Goal: Find specific page/section: Find specific page/section

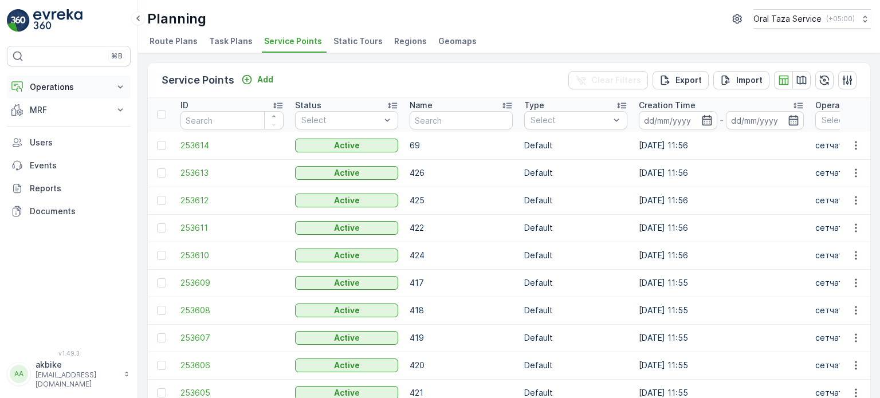
click at [84, 89] on p "Operations" at bounding box center [69, 86] width 78 height 11
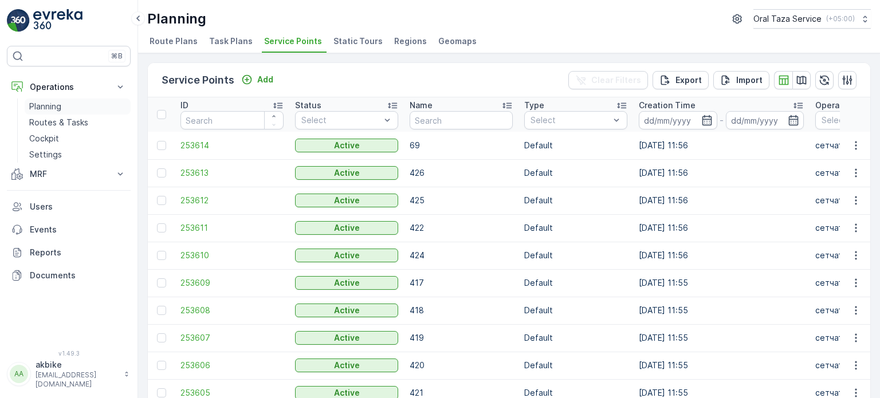
click at [52, 111] on p "Planning" at bounding box center [45, 106] width 32 height 11
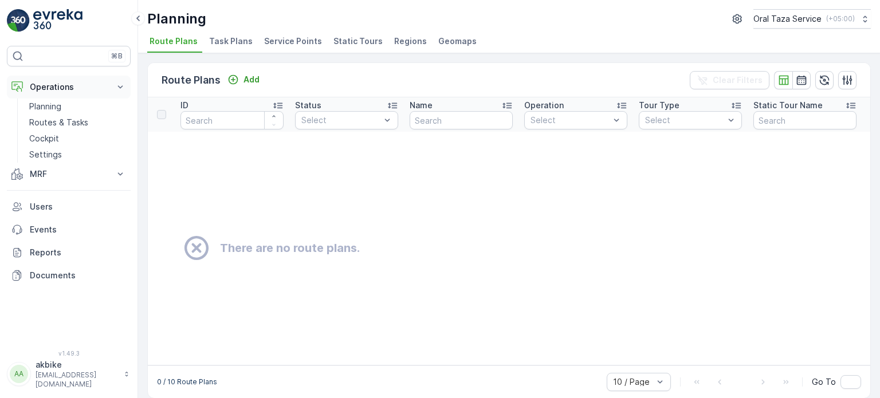
click at [77, 85] on p "Operations" at bounding box center [69, 86] width 78 height 11
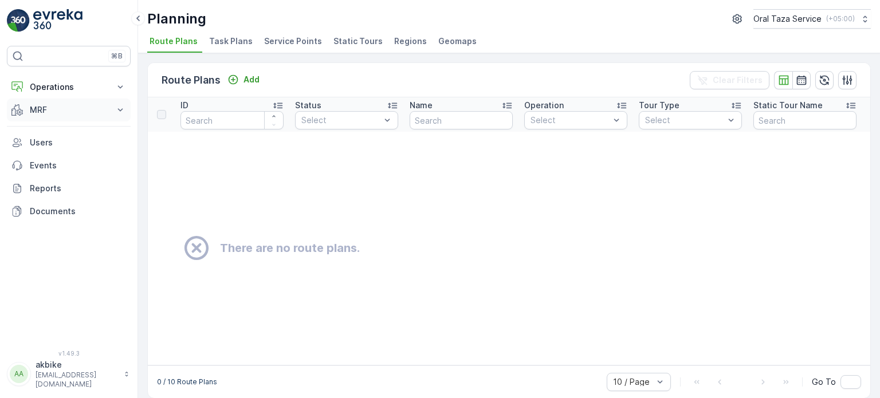
click at [61, 115] on button "MRF" at bounding box center [69, 110] width 124 height 23
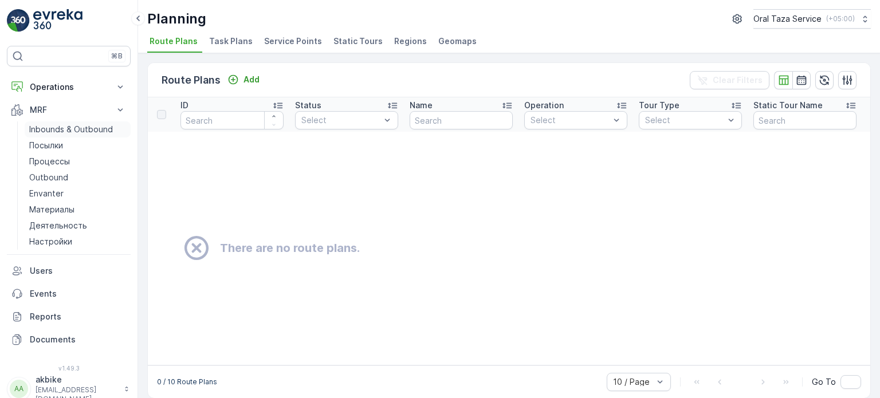
click at [76, 128] on p "Inbounds & Outbound" at bounding box center [71, 129] width 84 height 11
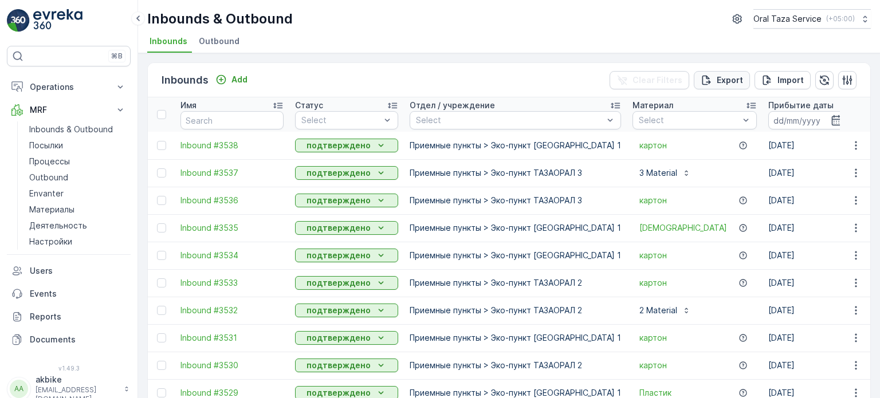
click at [736, 79] on p "Export" at bounding box center [730, 79] width 26 height 11
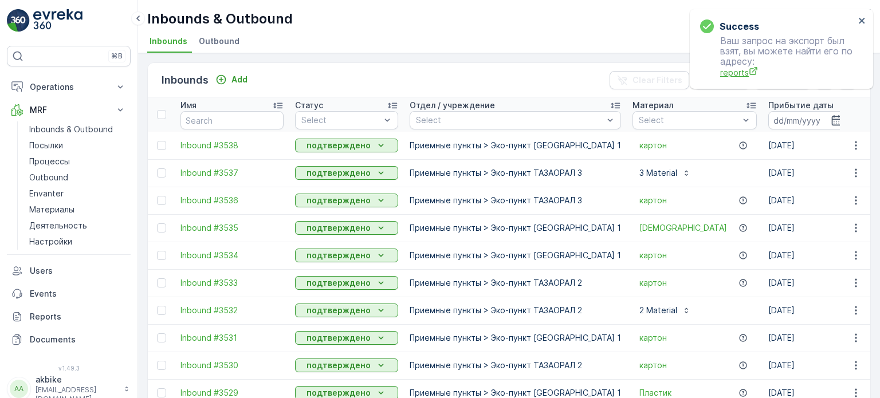
click at [736, 73] on span "reports" at bounding box center [787, 72] width 135 height 12
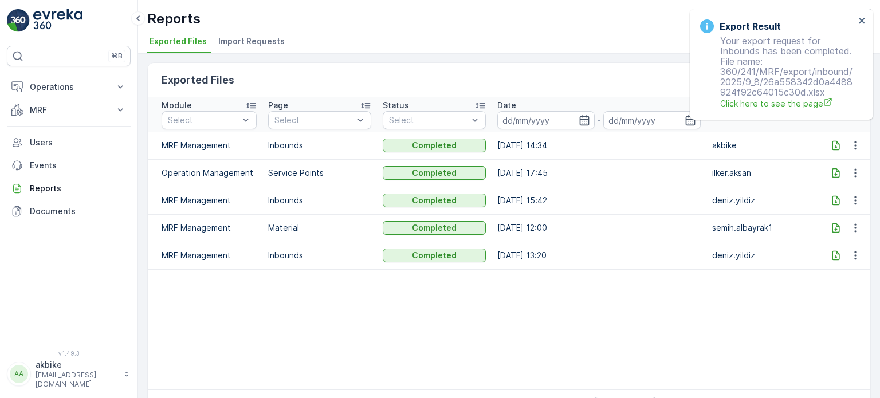
click at [832, 144] on icon at bounding box center [835, 145] width 11 height 11
drag, startPoint x: 500, startPoint y: 353, endPoint x: 533, endPoint y: 247, distance: 110.9
click at [500, 352] on table "Module Select Page Select Status Select Date - User MRF Management Inbounds Com…" at bounding box center [509, 243] width 722 height 292
